Goal: Find specific page/section: Find specific page/section

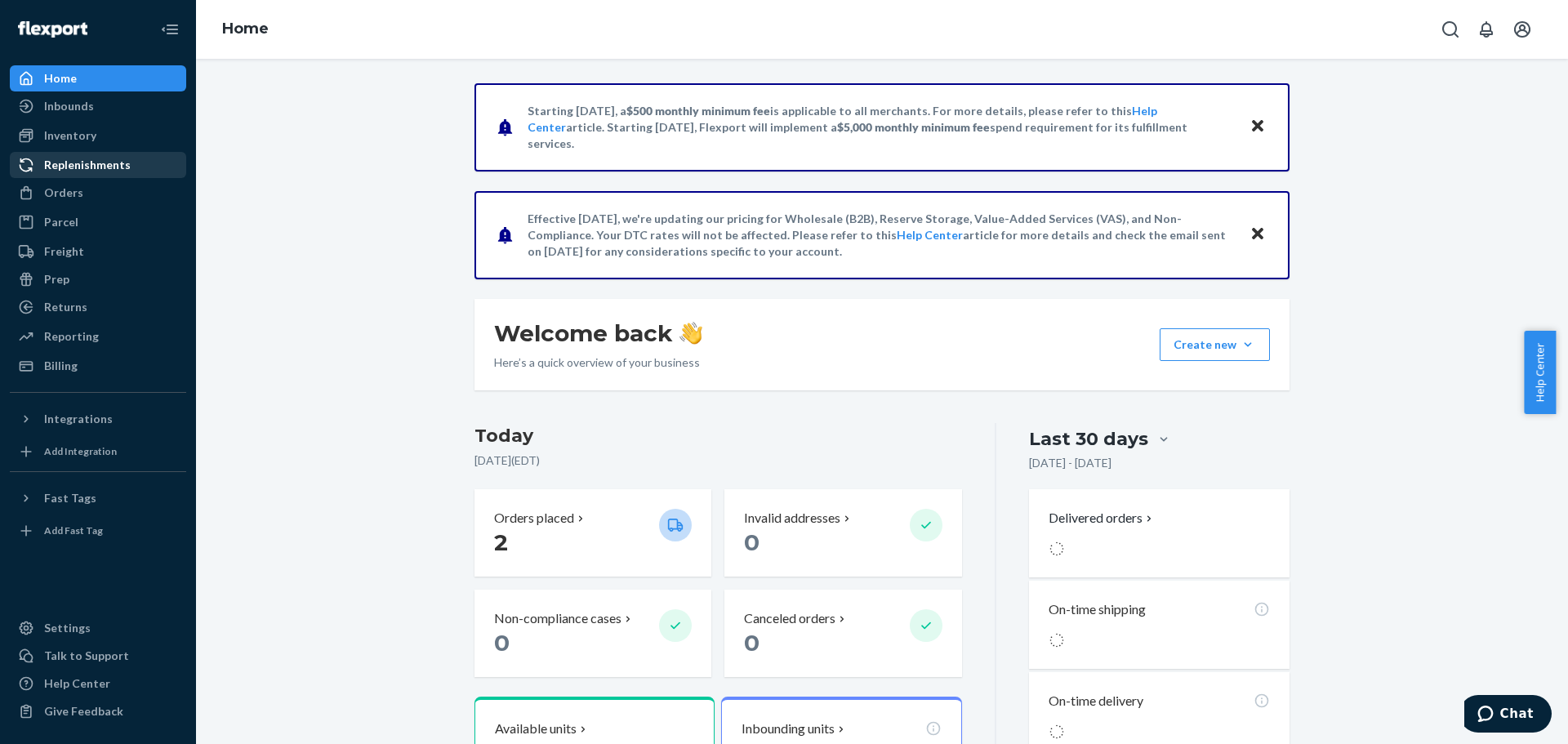
click at [110, 164] on div "Replenishments" at bounding box center [87, 164] width 87 height 16
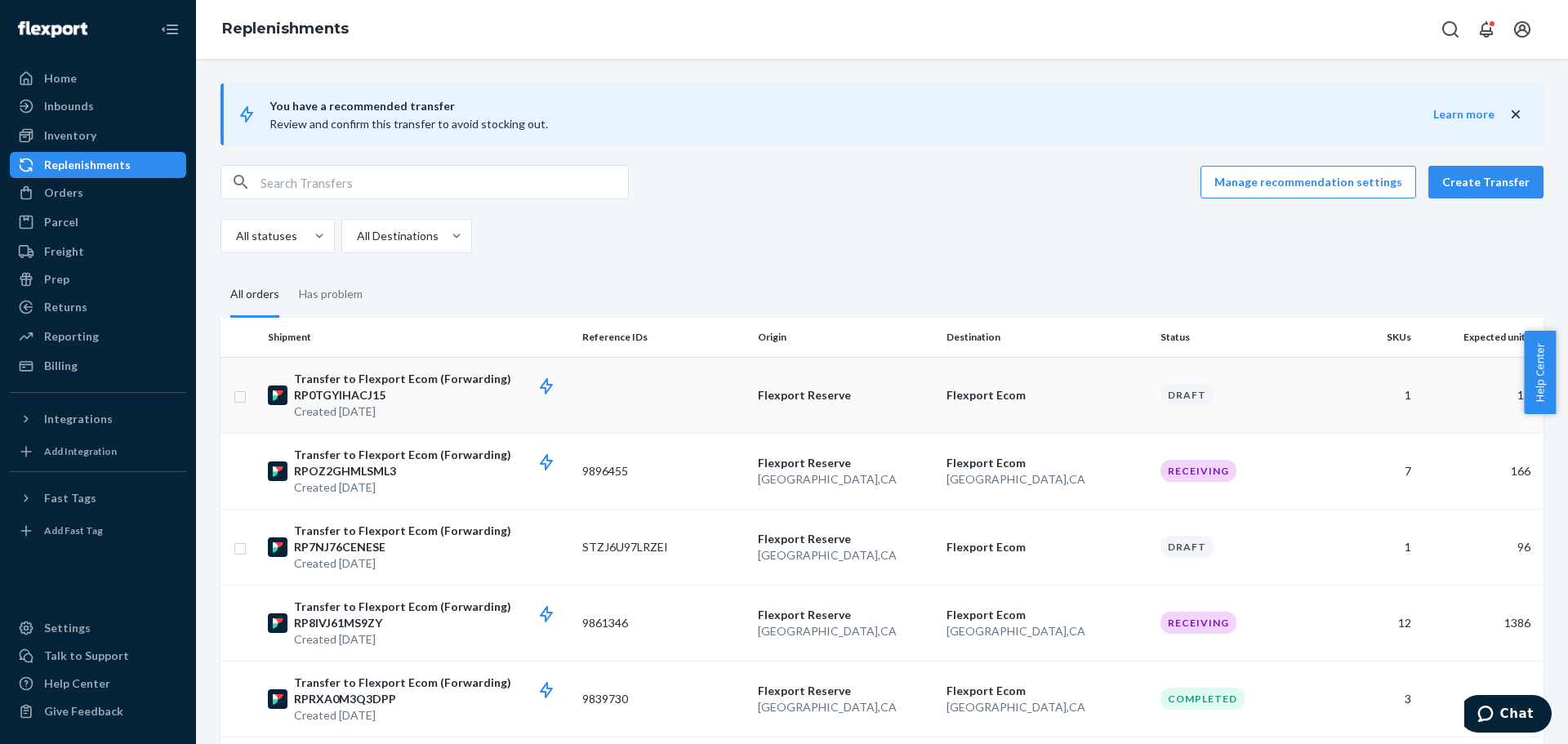
click at [1105, 382] on td "Flexport Ecom" at bounding box center [1047, 394] width 214 height 76
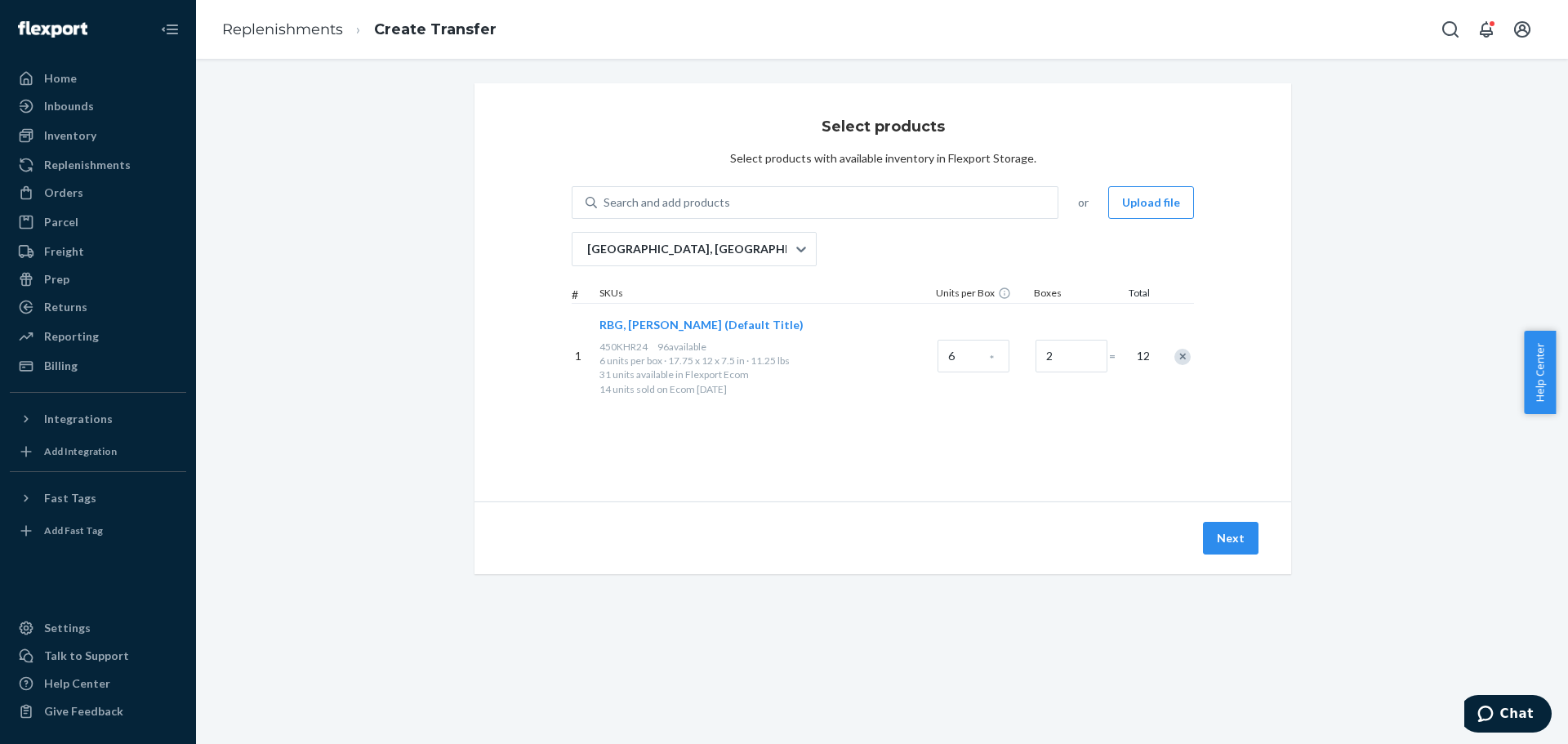
click at [517, 275] on div "Select products Select products with available inventory in Flexport Storage. S…" at bounding box center [882, 292] width 816 height 418
click at [86, 135] on div "Inventory" at bounding box center [70, 135] width 52 height 16
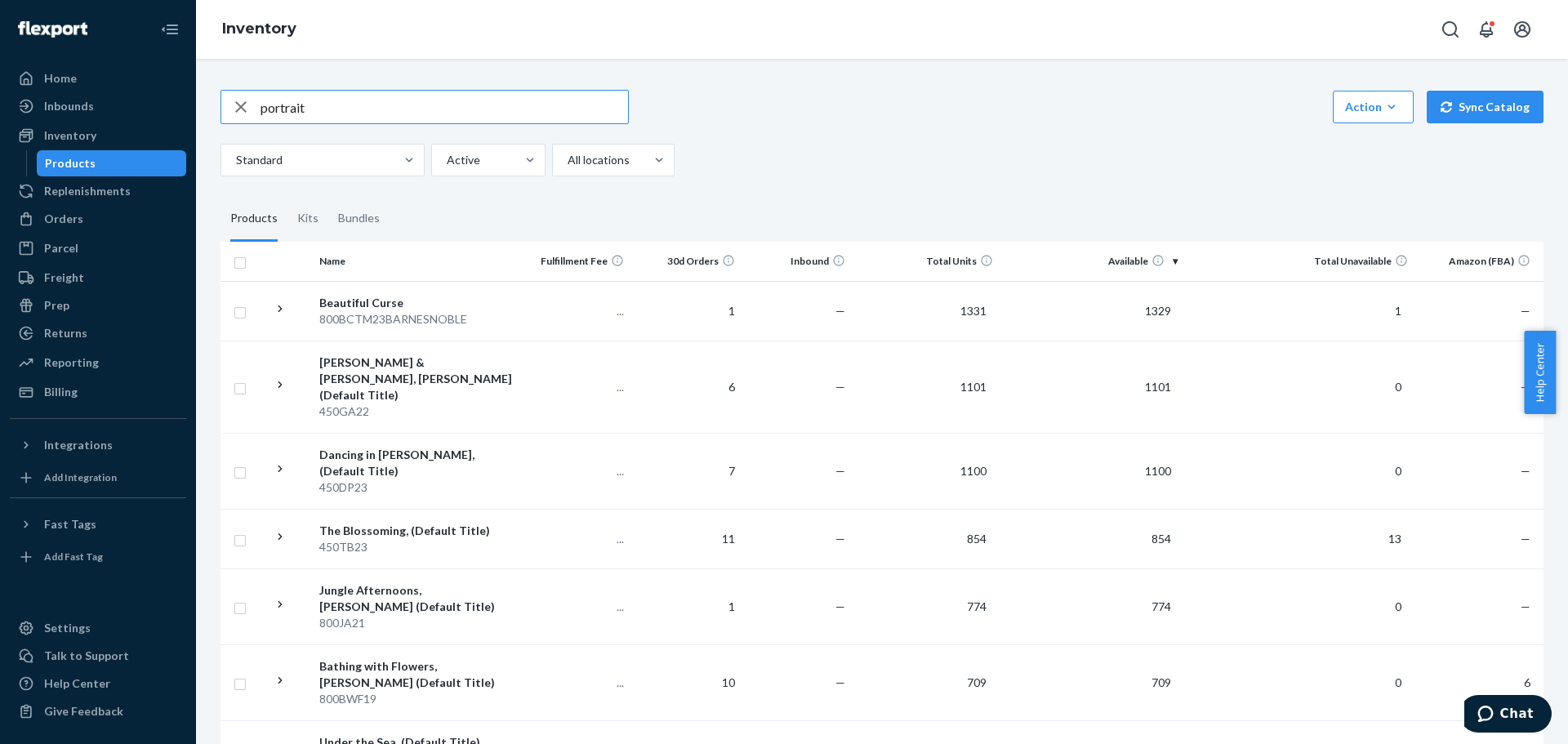
type input "portrait"
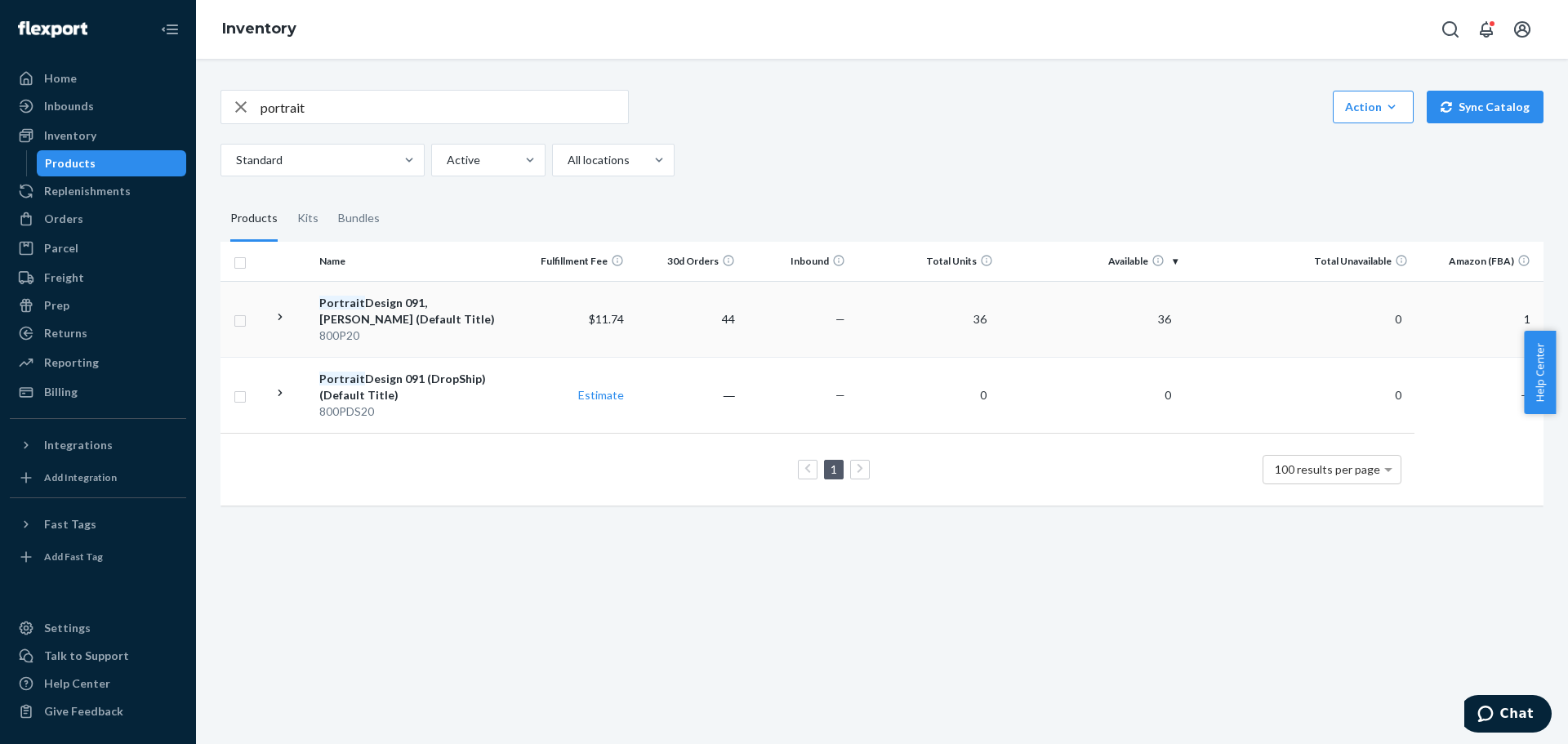
click at [355, 311] on div "Portrait Design 091, [PERSON_NAME] (Default Title)" at bounding box center [416, 311] width 194 height 33
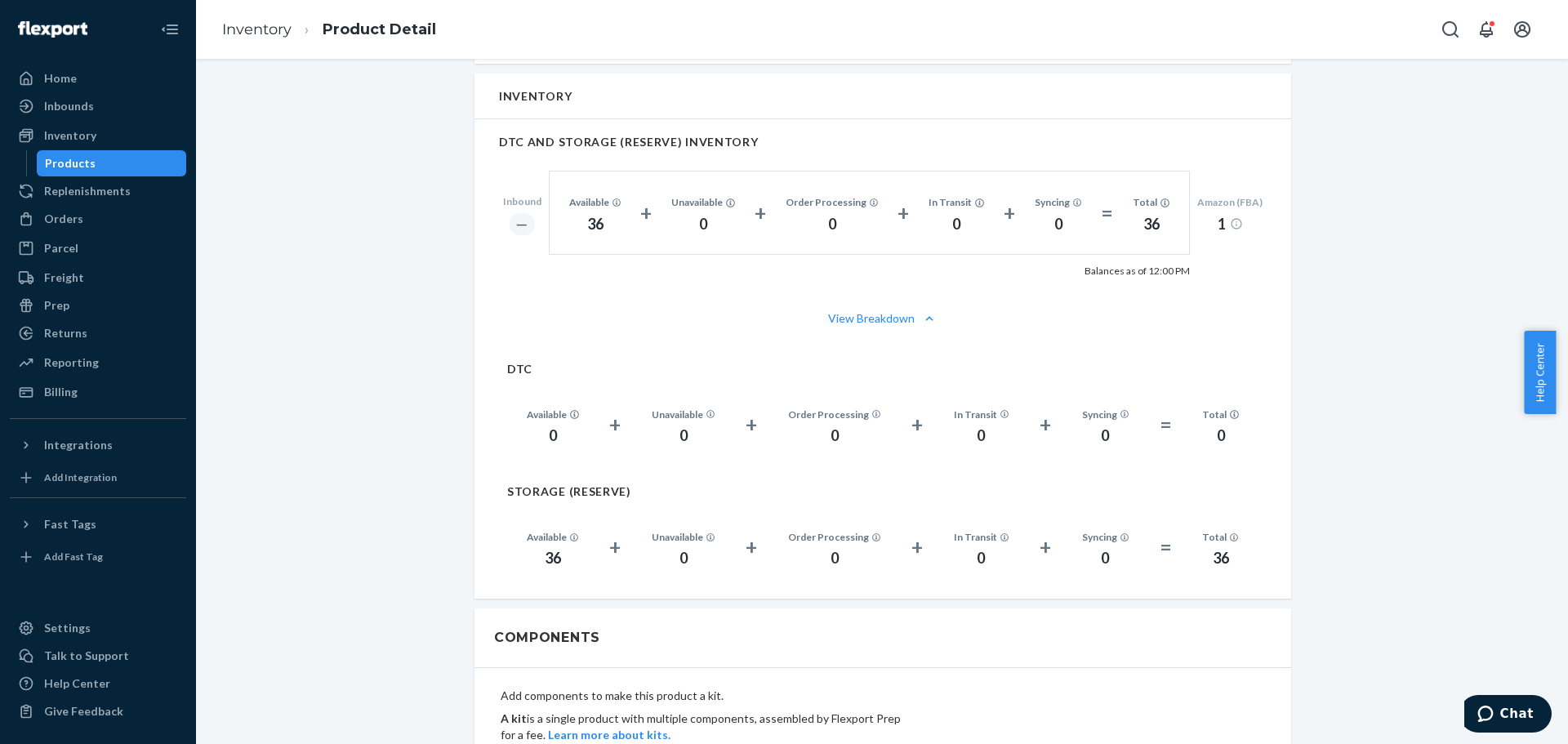
scroll to position [1022, 0]
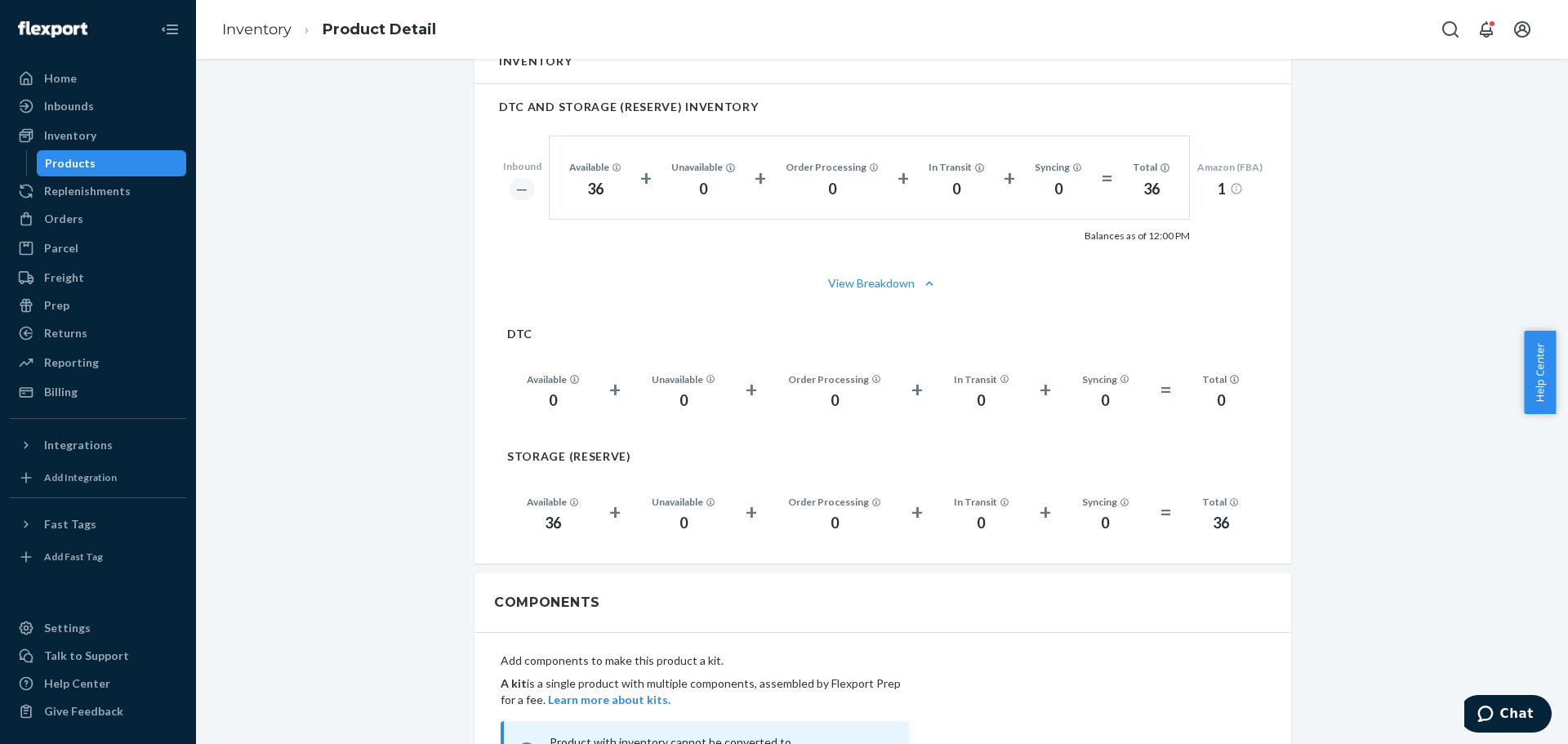
click at [112, 168] on div "Products" at bounding box center [112, 163] width 147 height 23
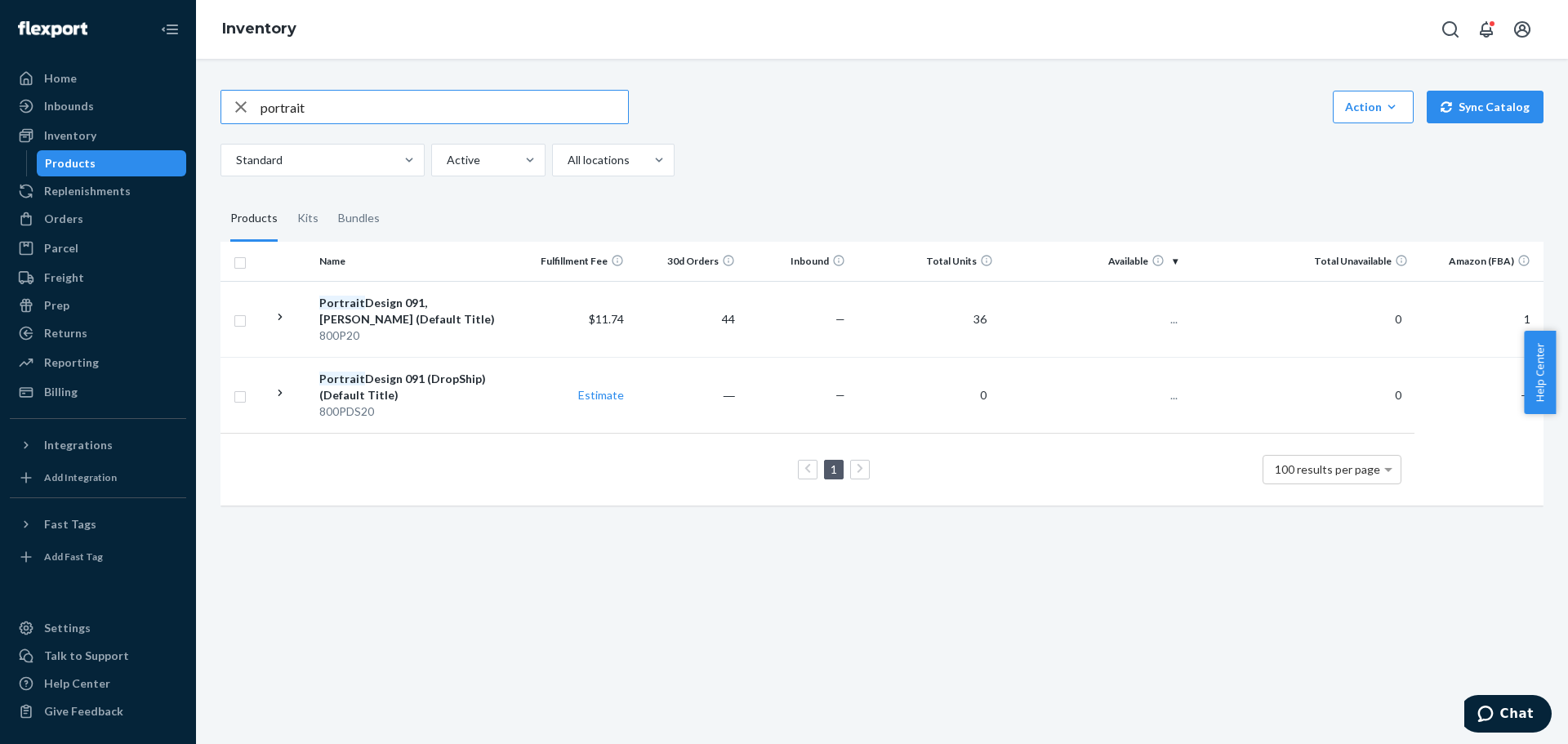
click at [306, 108] on input "portrait" at bounding box center [444, 107] width 367 height 33
type input "frame"
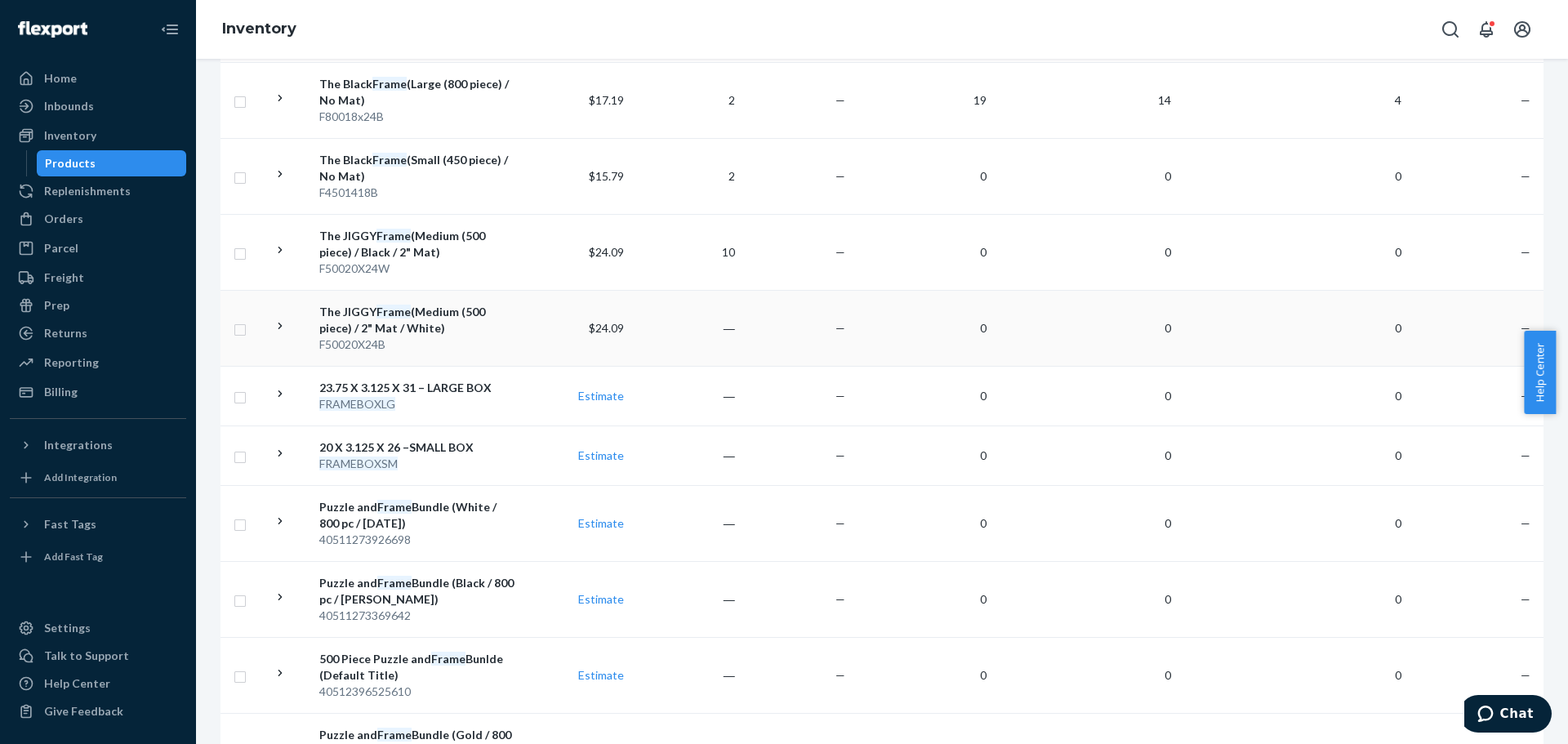
scroll to position [1211, 0]
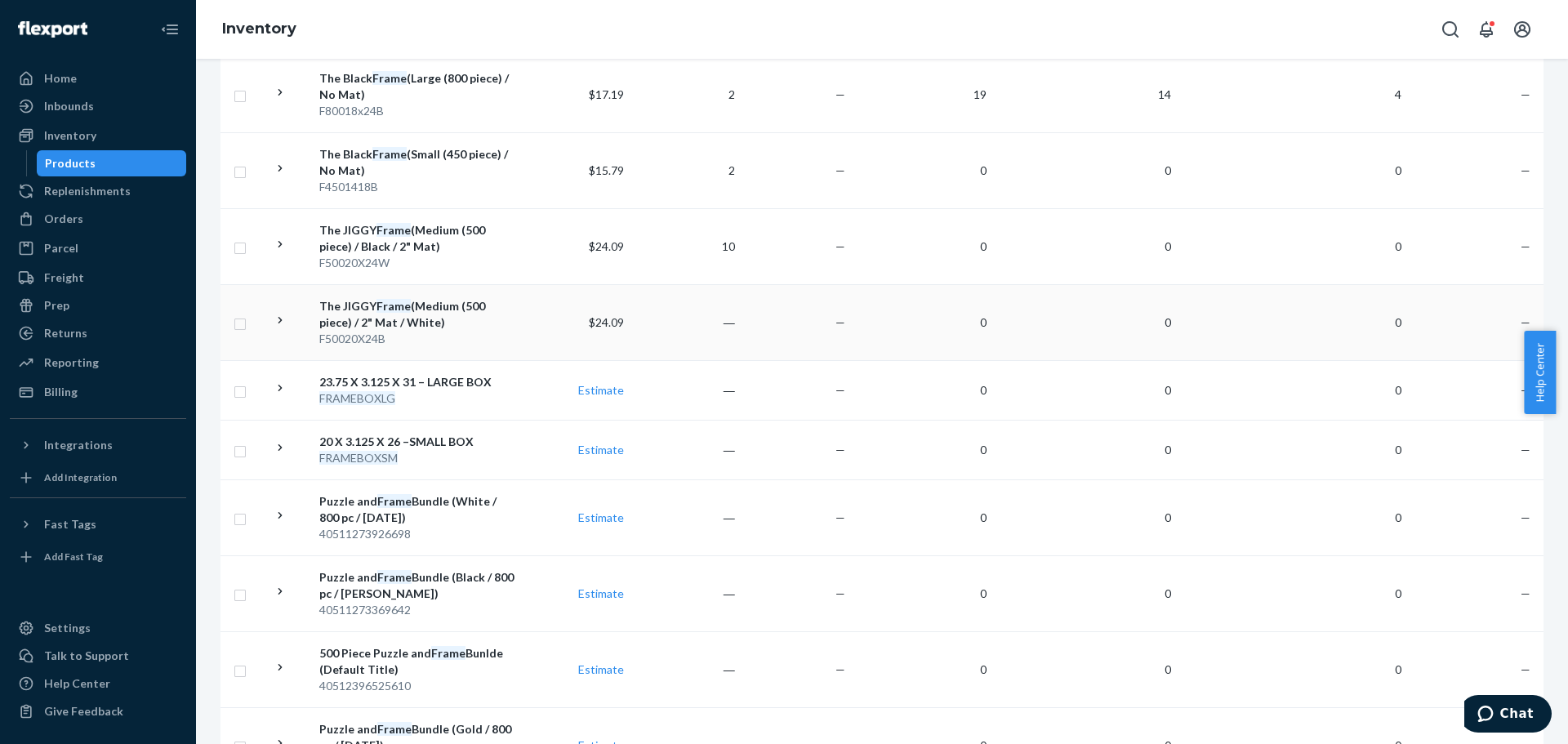
click at [279, 322] on icon at bounding box center [281, 320] width 15 height 15
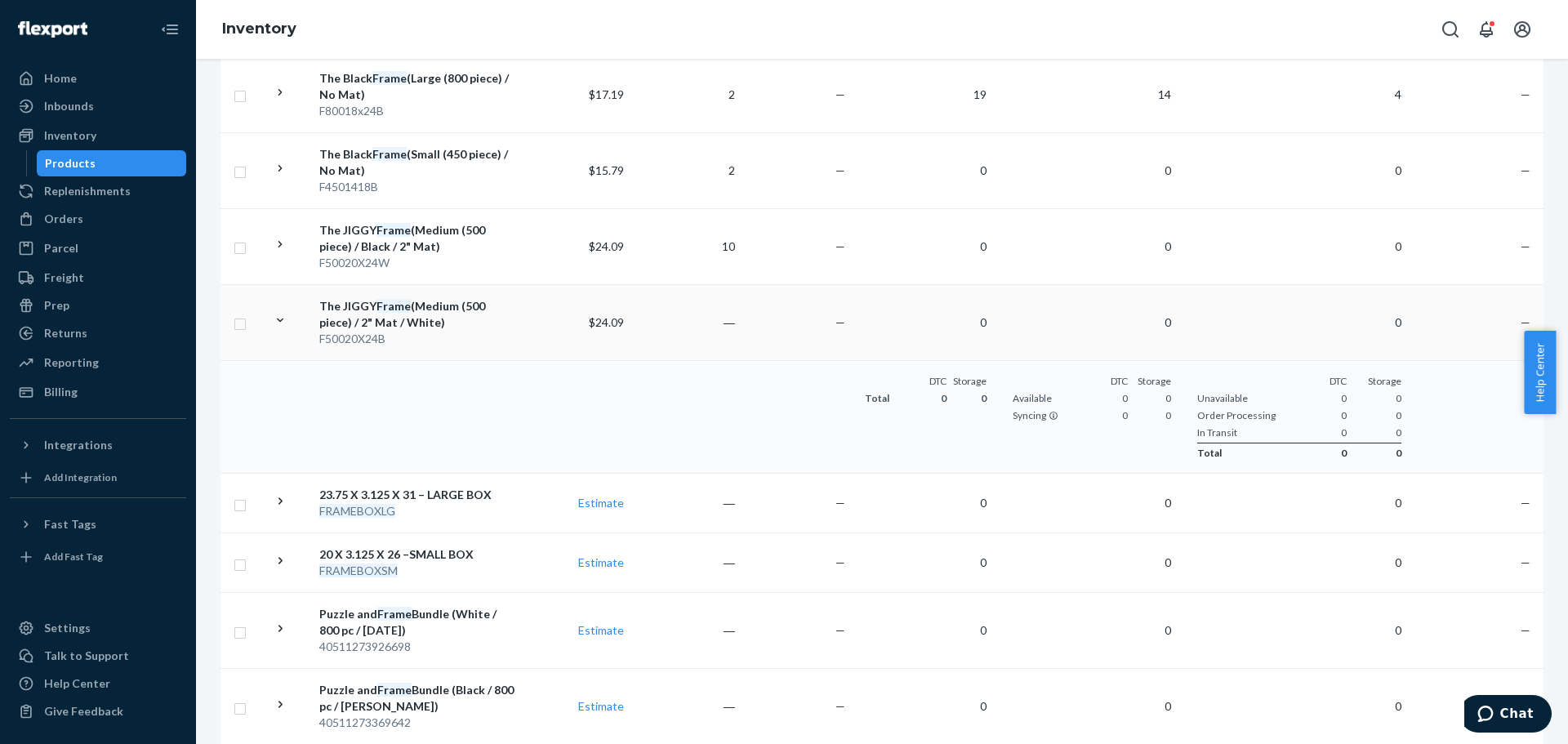
click at [279, 322] on icon at bounding box center [281, 320] width 15 height 15
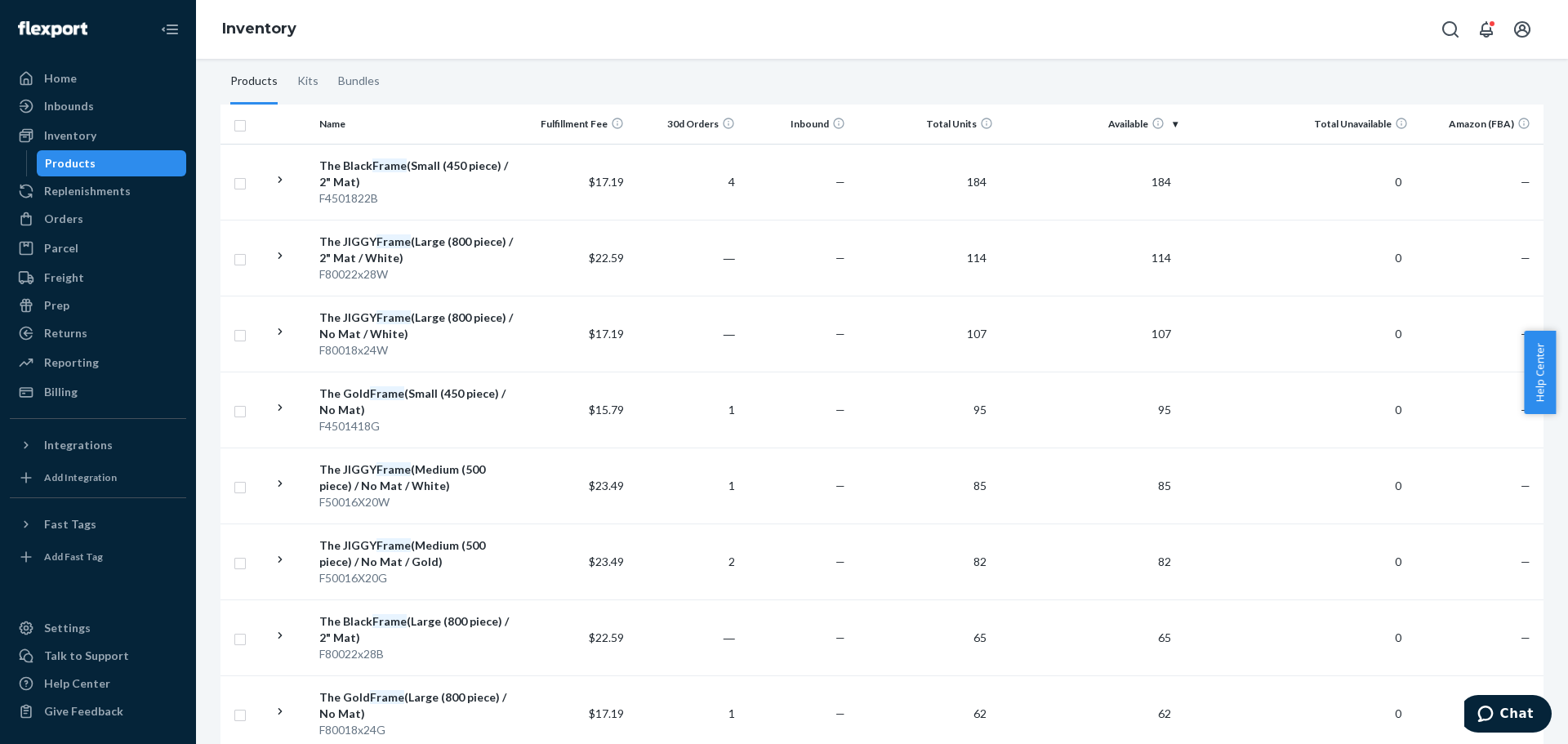
scroll to position [130, 0]
